Goal: Navigation & Orientation: Find specific page/section

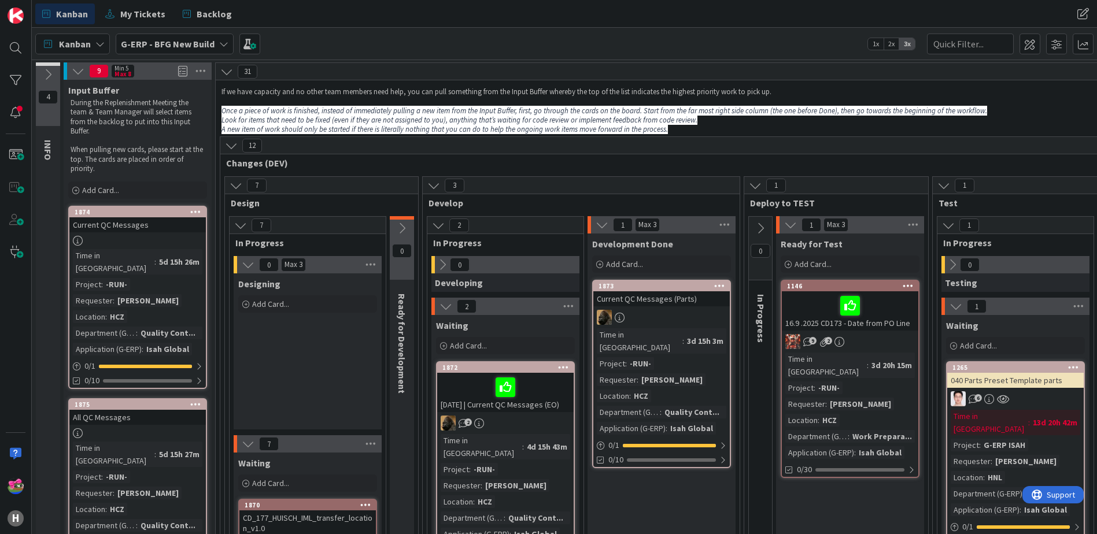
click at [205, 30] on div "Kanban G-ERP - BFG New Build 1x 2x 3x" at bounding box center [564, 44] width 1065 height 32
click at [201, 37] on span "G-ERP - BFG New Build" at bounding box center [168, 44] width 94 height 14
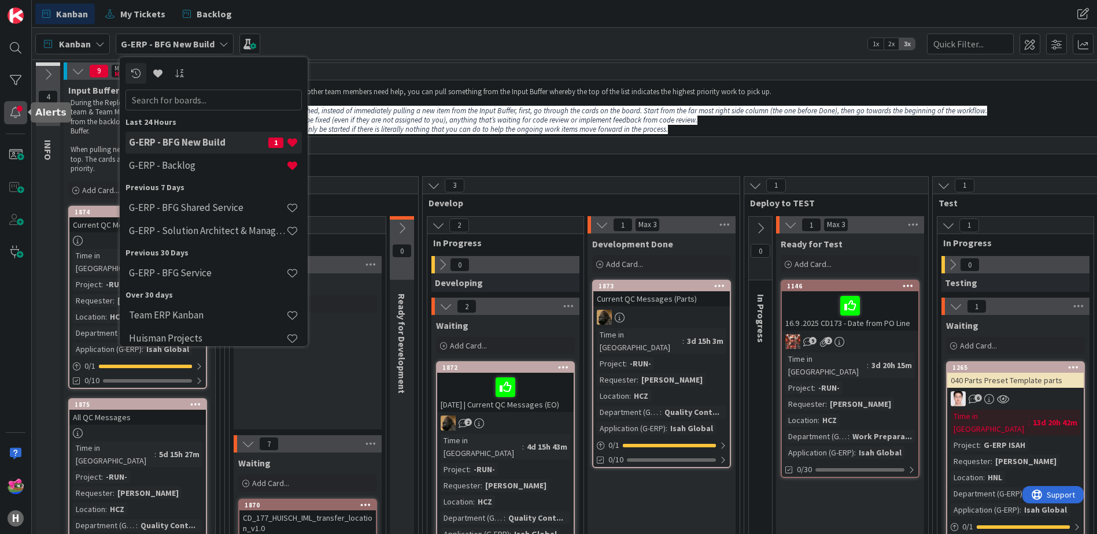
click at [23, 113] on div at bounding box center [15, 112] width 23 height 23
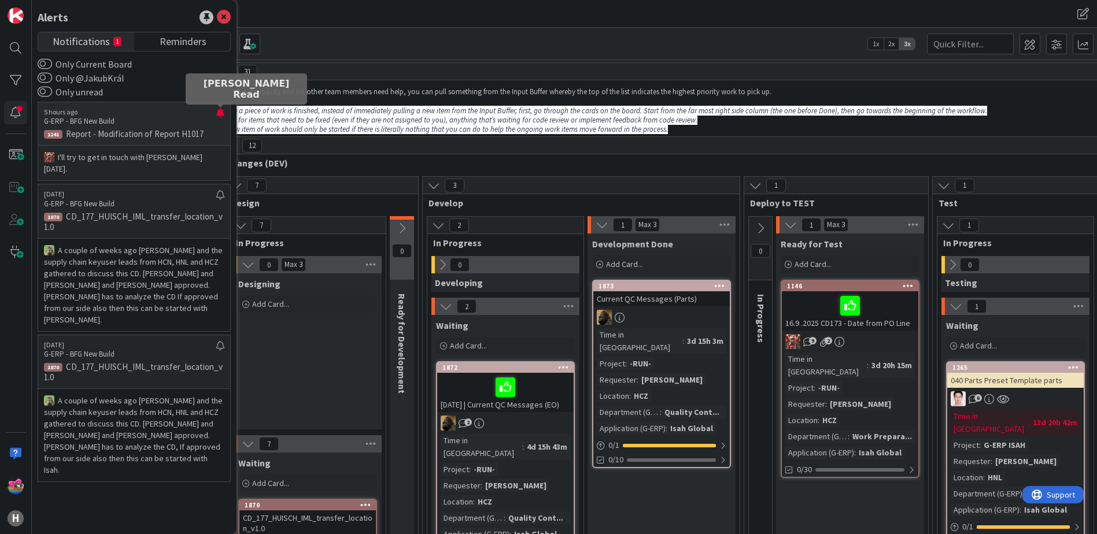
click at [216, 112] on p "5 hours ago" at bounding box center [130, 112] width 172 height 8
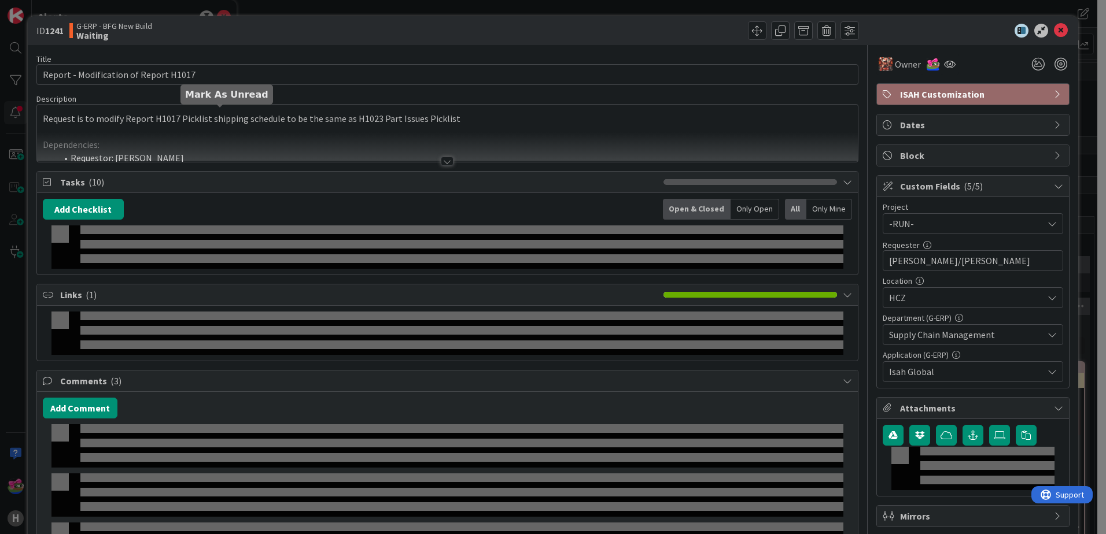
click at [221, 109] on div "Request is to modify Report H1017 Picklist shipping schedule to be the same as …" at bounding box center [447, 133] width 821 height 57
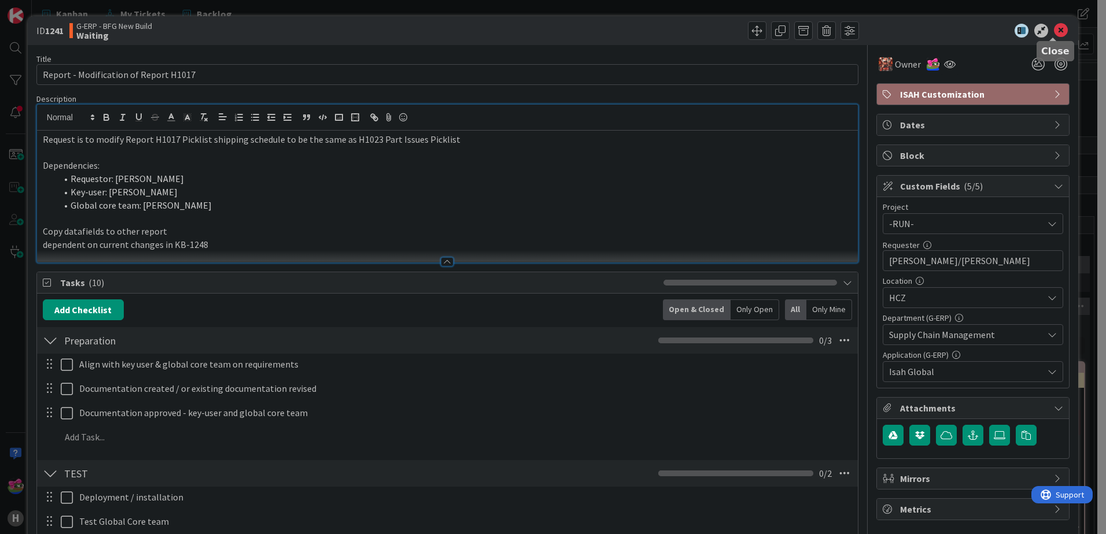
click at [1055, 24] on icon at bounding box center [1061, 31] width 14 height 14
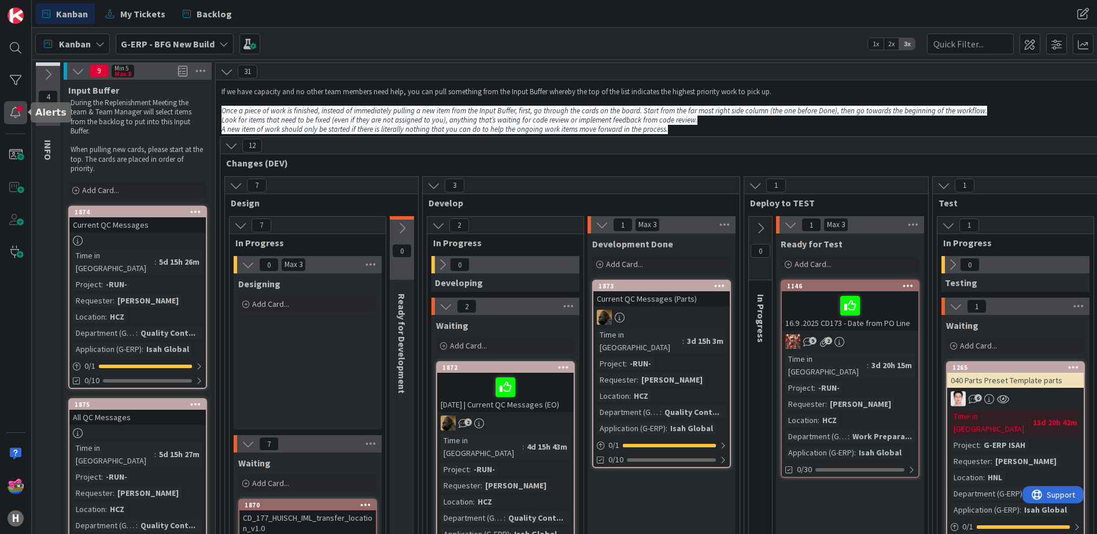
click at [21, 106] on div at bounding box center [15, 112] width 23 height 23
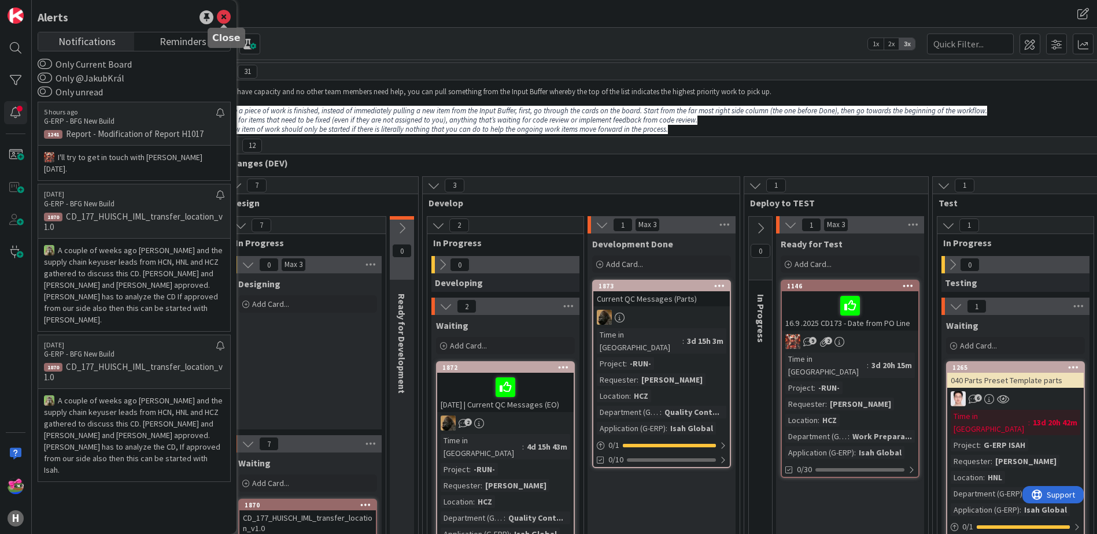
click at [224, 19] on icon at bounding box center [224, 17] width 14 height 14
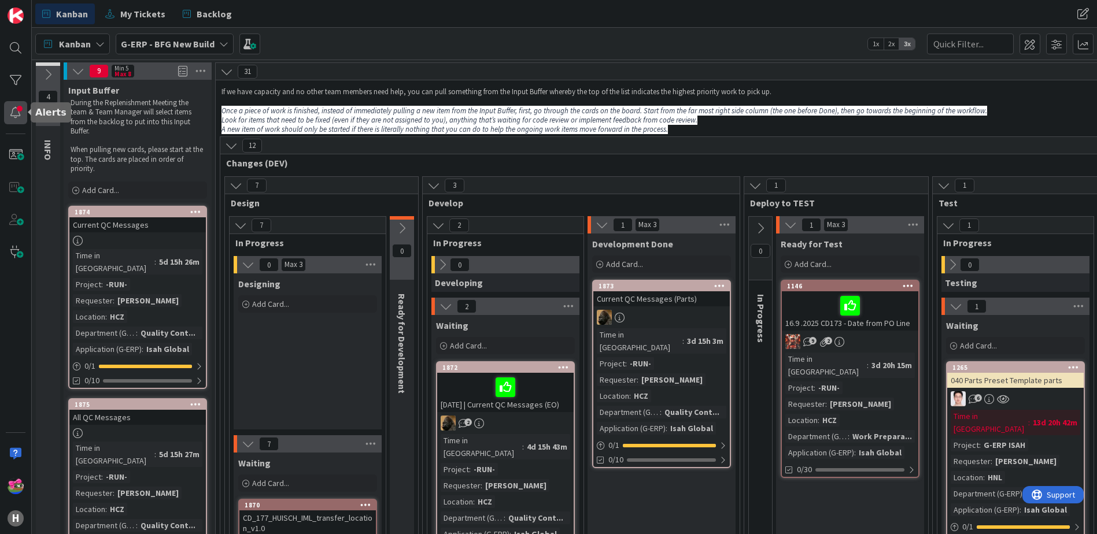
click at [16, 108] on div at bounding box center [15, 112] width 23 height 23
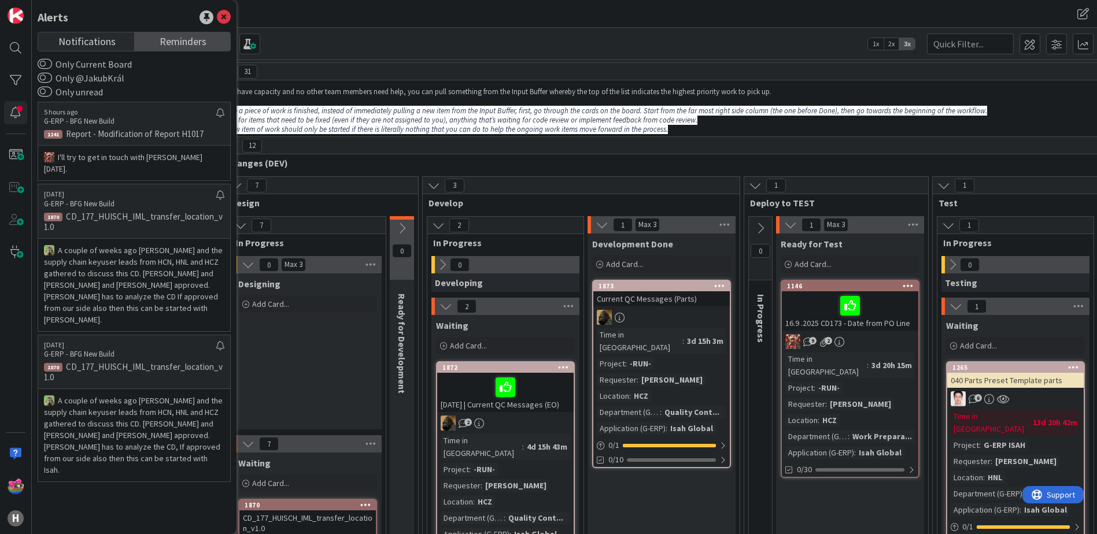
click at [178, 44] on span "Reminders" at bounding box center [183, 40] width 47 height 16
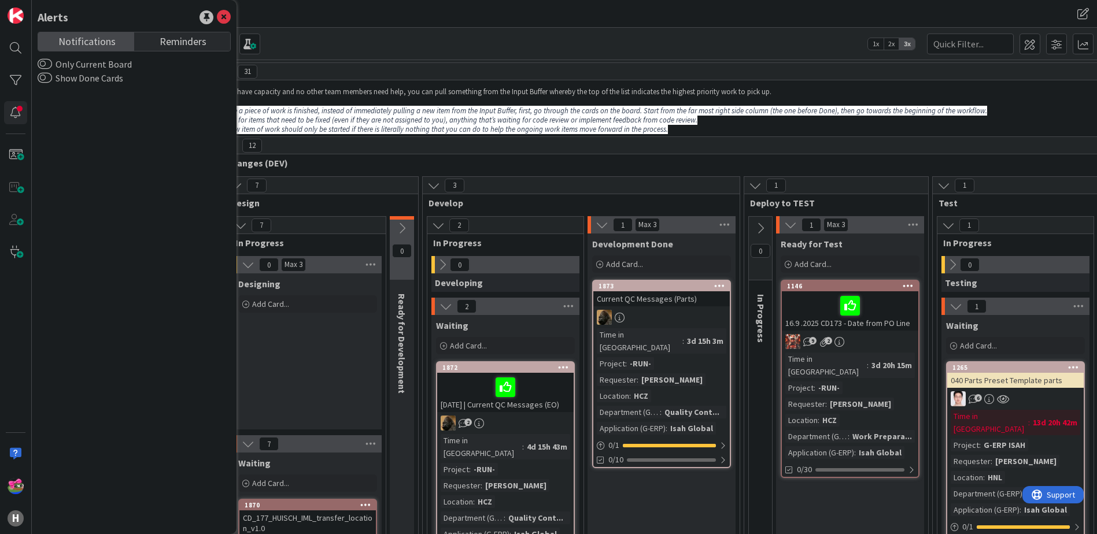
click at [118, 44] on link "Notifications" at bounding box center [86, 41] width 96 height 19
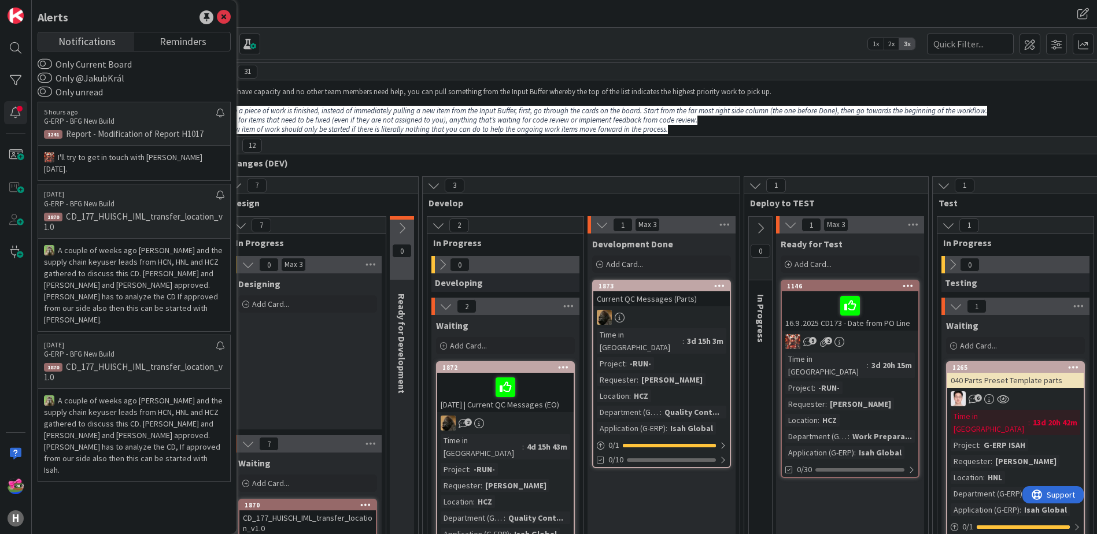
click at [286, 16] on div "Kanban My Tickets Backlog" at bounding box center [342, 13] width 615 height 21
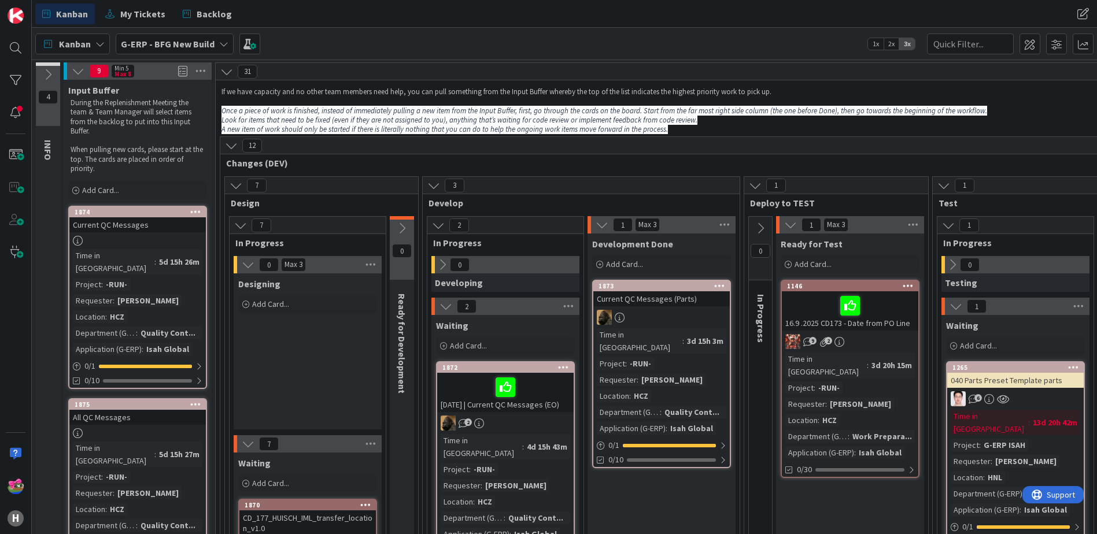
click at [172, 42] on b "G-ERP - BFG New Build" at bounding box center [168, 44] width 94 height 12
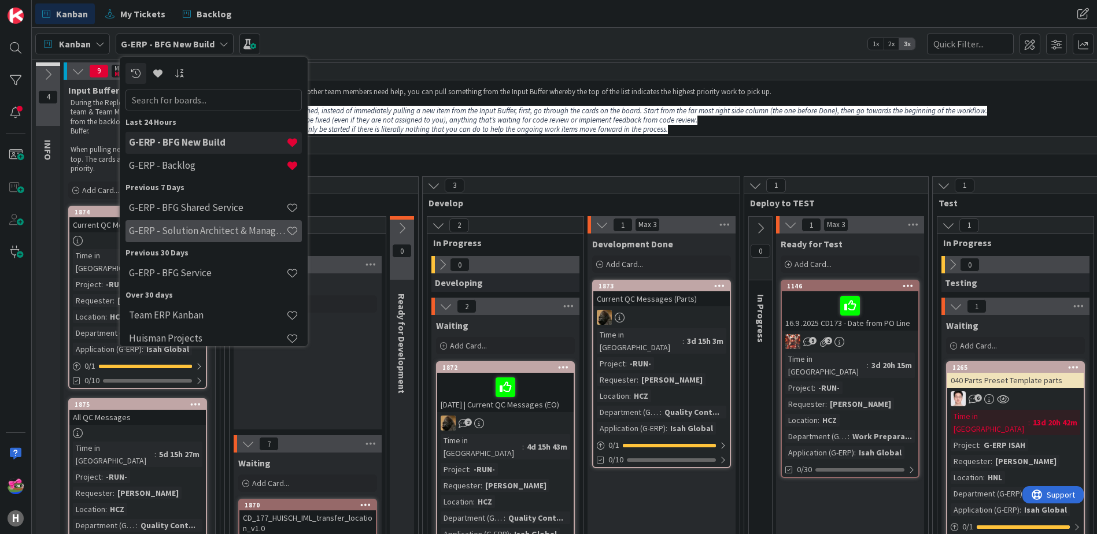
click at [189, 230] on h4 "G-ERP - Solution Architect & Management" at bounding box center [207, 231] width 157 height 12
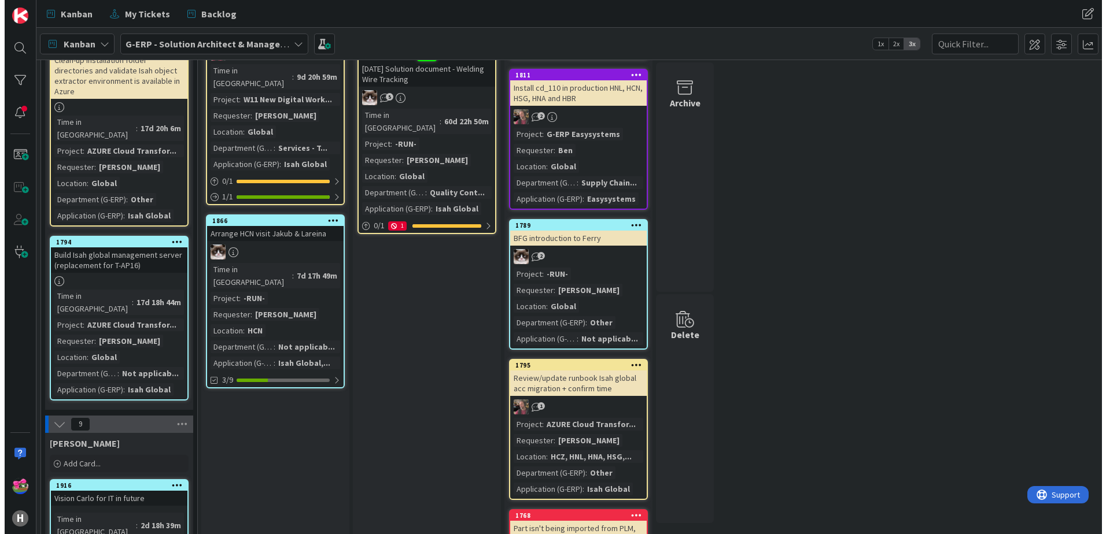
scroll to position [520, 0]
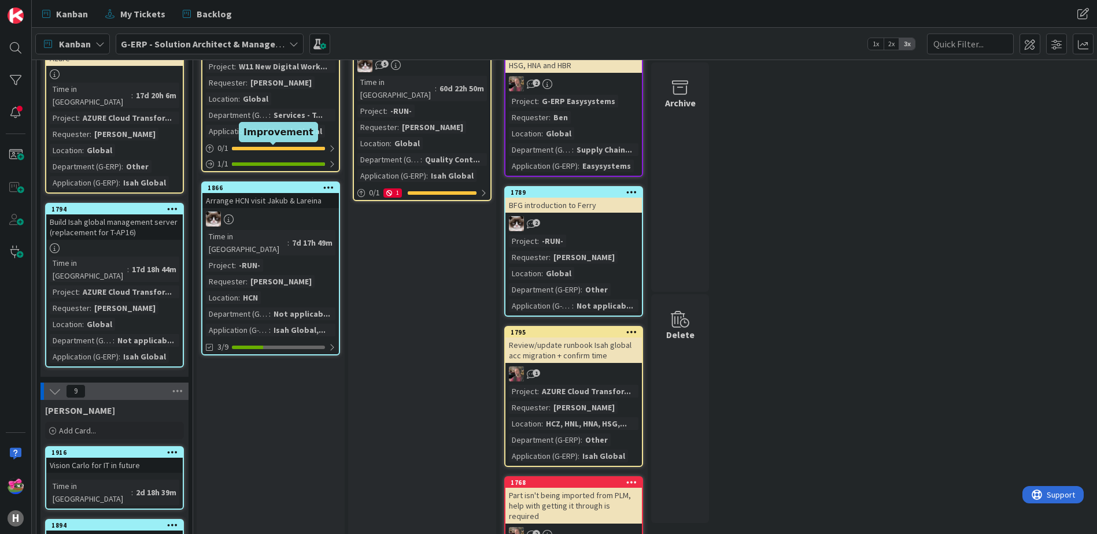
click at [245, 184] on div "1866" at bounding box center [273, 188] width 131 height 8
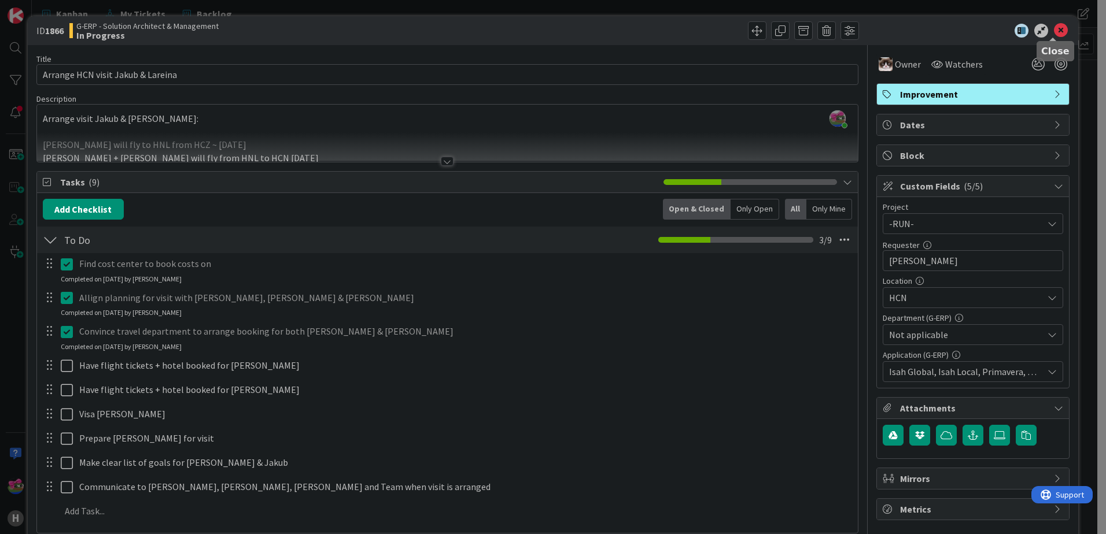
click at [1054, 31] on icon at bounding box center [1061, 31] width 14 height 14
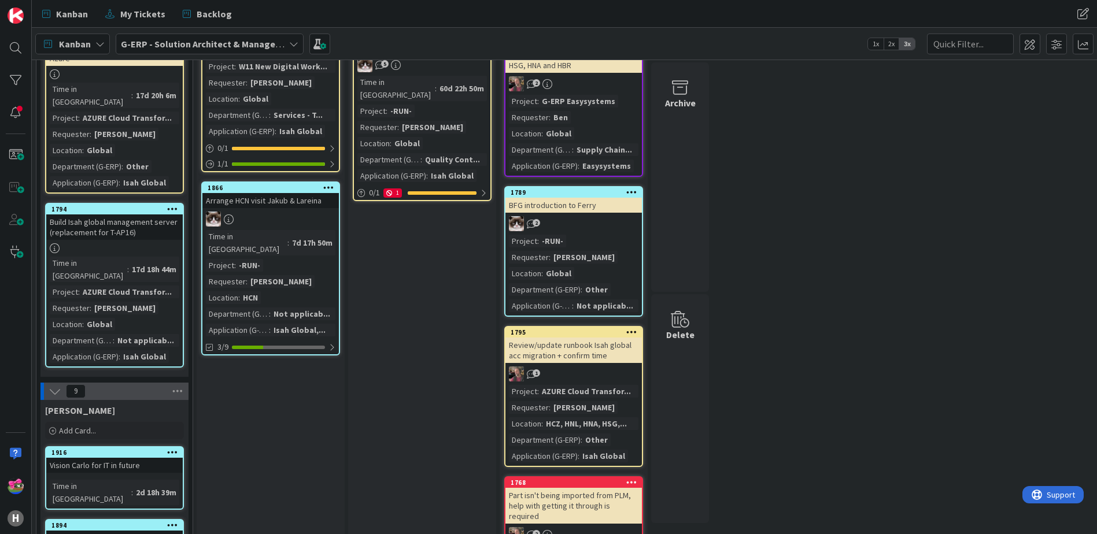
click at [899, 13] on div "Kanban My Tickets Backlog Kanban My Tickets Backlog" at bounding box center [564, 14] width 1065 height 28
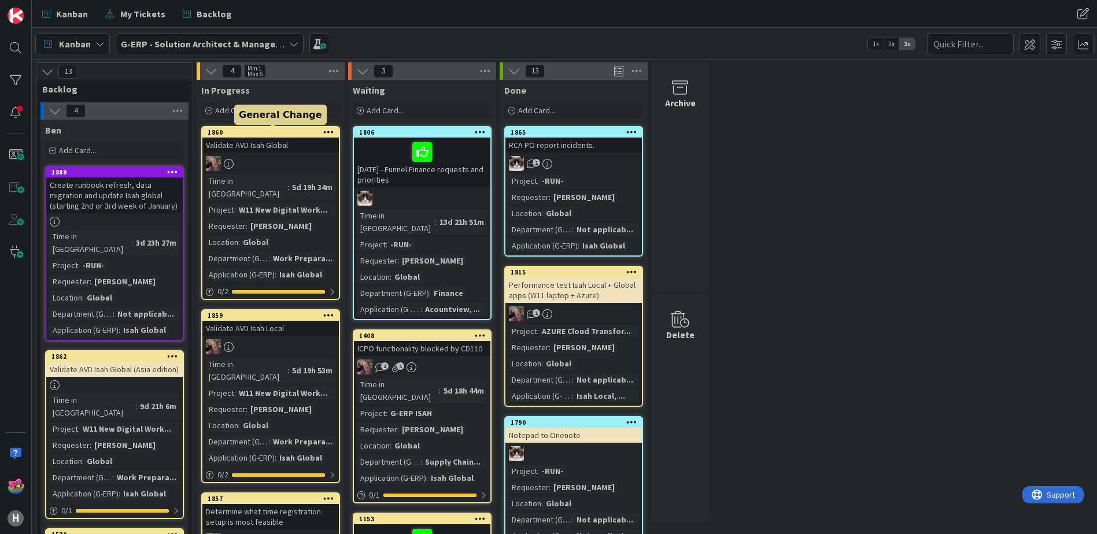
drag, startPoint x: 251, startPoint y: 135, endPoint x: 359, endPoint y: 21, distance: 156.7
click at [359, 21] on div "Kanban My Tickets Backlog" at bounding box center [342, 13] width 615 height 21
click at [198, 40] on b "G-ERP - Solution Architect & Management" at bounding box center [209, 44] width 177 height 12
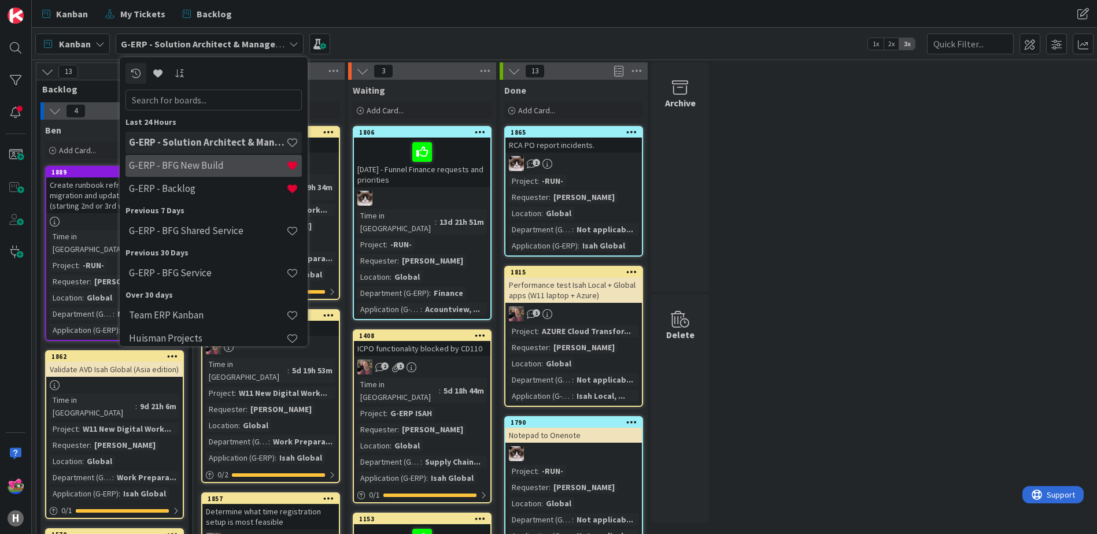
click at [180, 168] on h4 "G-ERP - BFG New Build" at bounding box center [207, 166] width 157 height 12
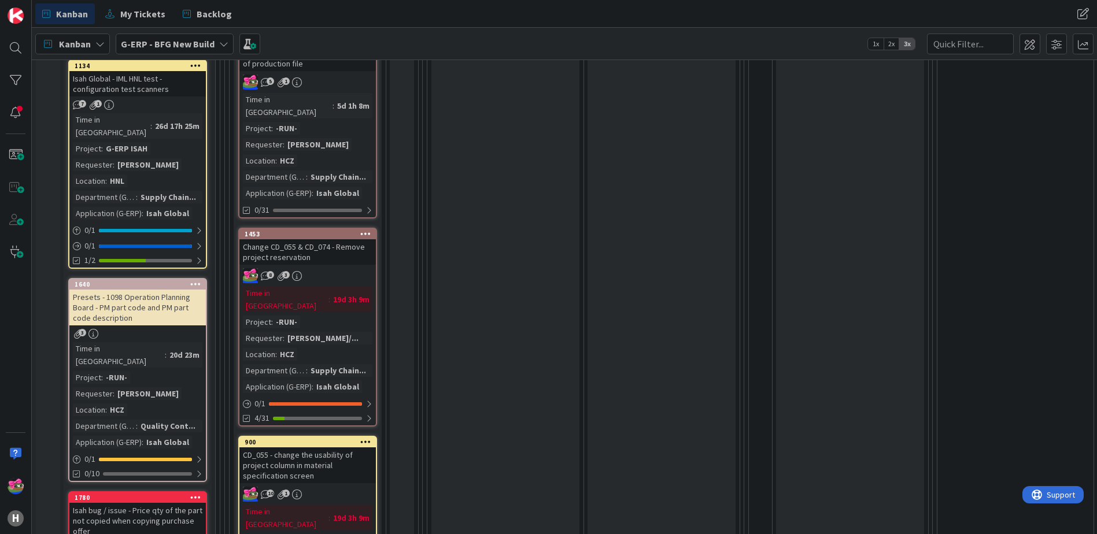
scroll to position [520, 0]
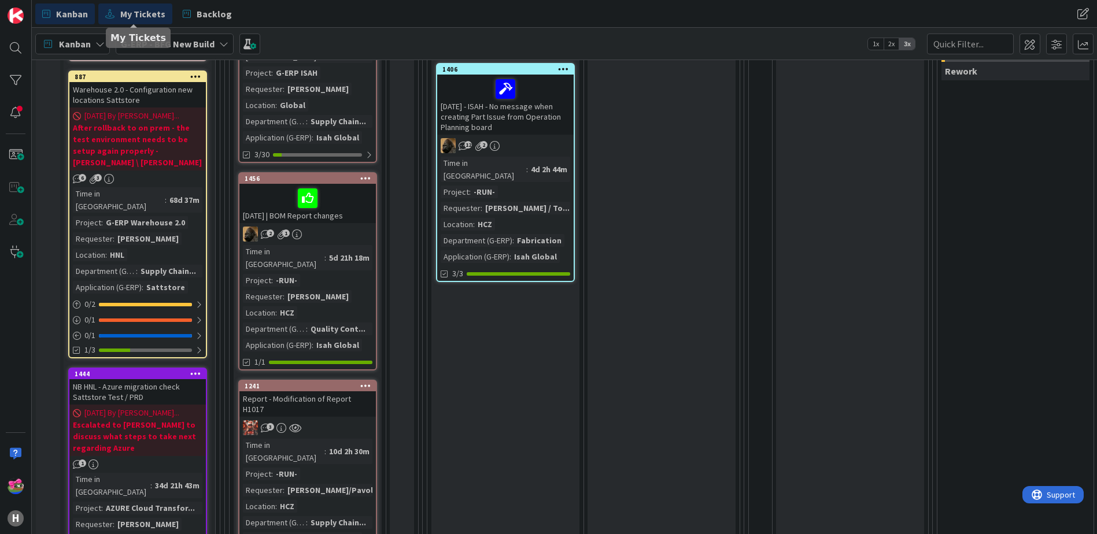
click at [149, 6] on link "My Tickets" at bounding box center [135, 13] width 74 height 21
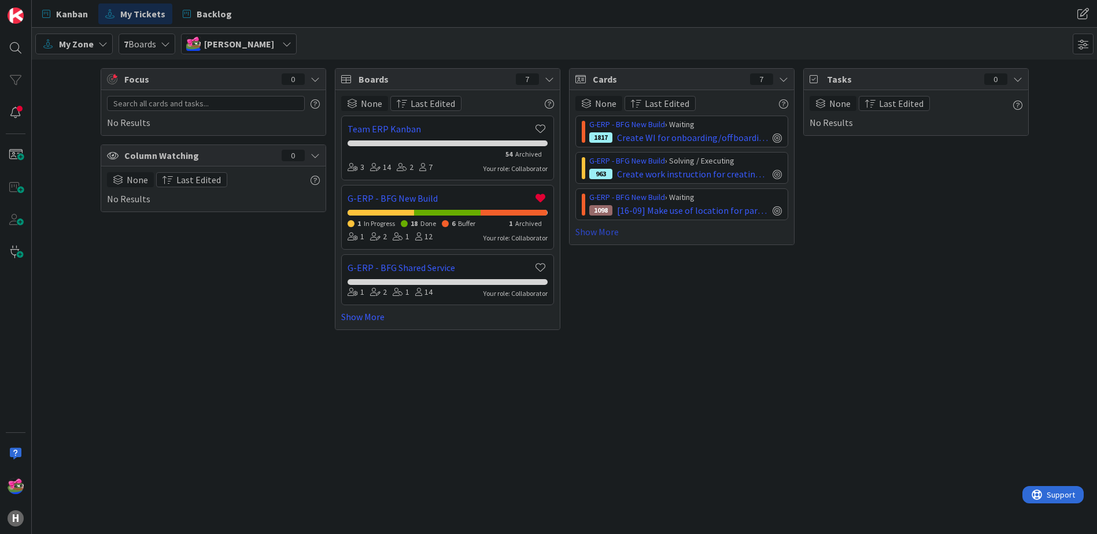
click at [602, 235] on link "Show More" at bounding box center [681, 232] width 213 height 14
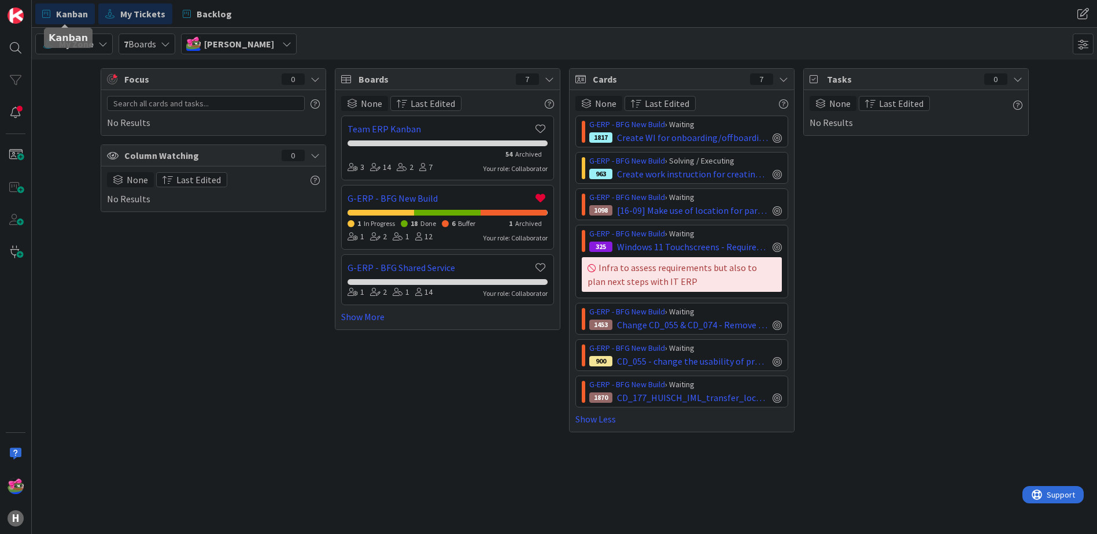
click at [77, 12] on span "Kanban" at bounding box center [72, 14] width 32 height 14
